Goal: Task Accomplishment & Management: Use online tool/utility

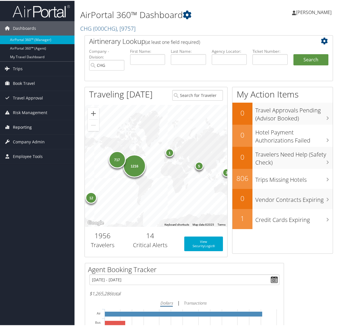
click at [49, 128] on link "Reporting" at bounding box center [37, 126] width 75 height 14
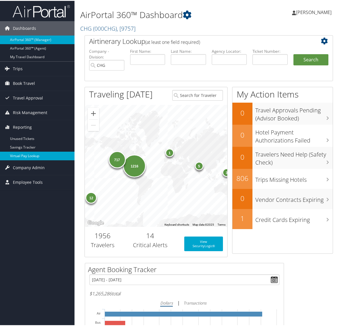
click at [42, 159] on link "Virtual Pay Lookup" at bounding box center [37, 155] width 75 height 9
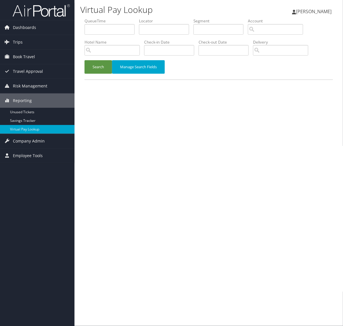
click at [144, 148] on div "Virtual Pay Lookup [PERSON_NAME] [PERSON_NAME] My Settings Travel Agency Contac…" at bounding box center [209, 163] width 269 height 326
click at [152, 32] on input "text" at bounding box center [164, 29] width 50 height 11
paste input "NQWKWH"
type input "NQWKWH"
click at [92, 67] on button "Search" at bounding box center [99, 66] width 28 height 13
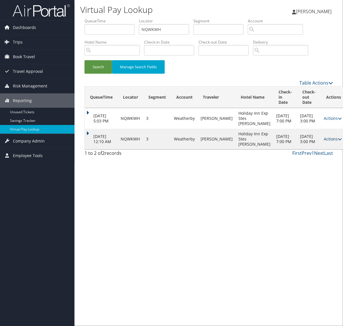
click at [324, 142] on link "Actions" at bounding box center [333, 138] width 18 height 5
click at [310, 159] on link "Resend" at bounding box center [301, 155] width 49 height 10
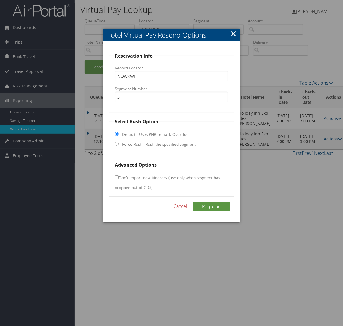
click at [116, 143] on input "Force Rush - Rush the specified Segment" at bounding box center [117, 144] width 4 height 4
radio input "true"
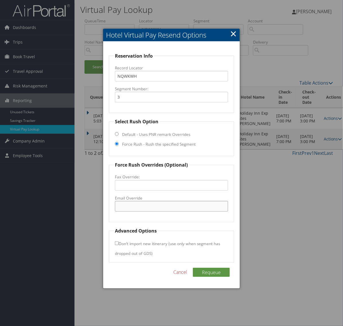
click at [133, 204] on input "Email Override" at bounding box center [171, 206] width 113 height 11
paste input "[EMAIL_ADDRESS][DOMAIN_NAME]"
type input "[EMAIL_ADDRESS][DOMAIN_NAME]"
click at [226, 271] on button "Requeue" at bounding box center [211, 272] width 37 height 9
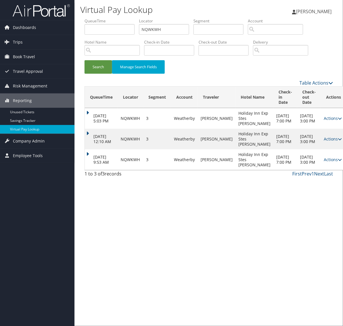
click at [181, 238] on div "Virtual Pay Lookup [PERSON_NAME] [PERSON_NAME] My Settings Travel Agency Contac…" at bounding box center [209, 163] width 269 height 326
